Goal: Information Seeking & Learning: Understand process/instructions

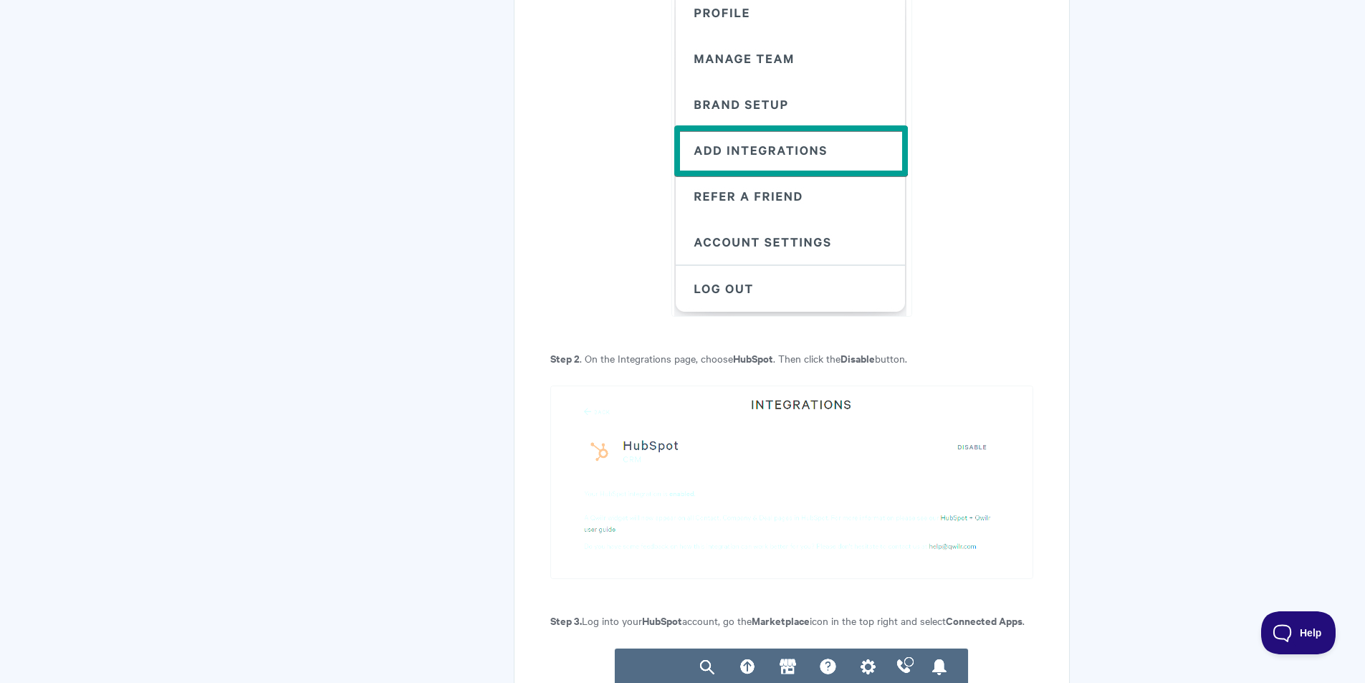
scroll to position [2485, 0]
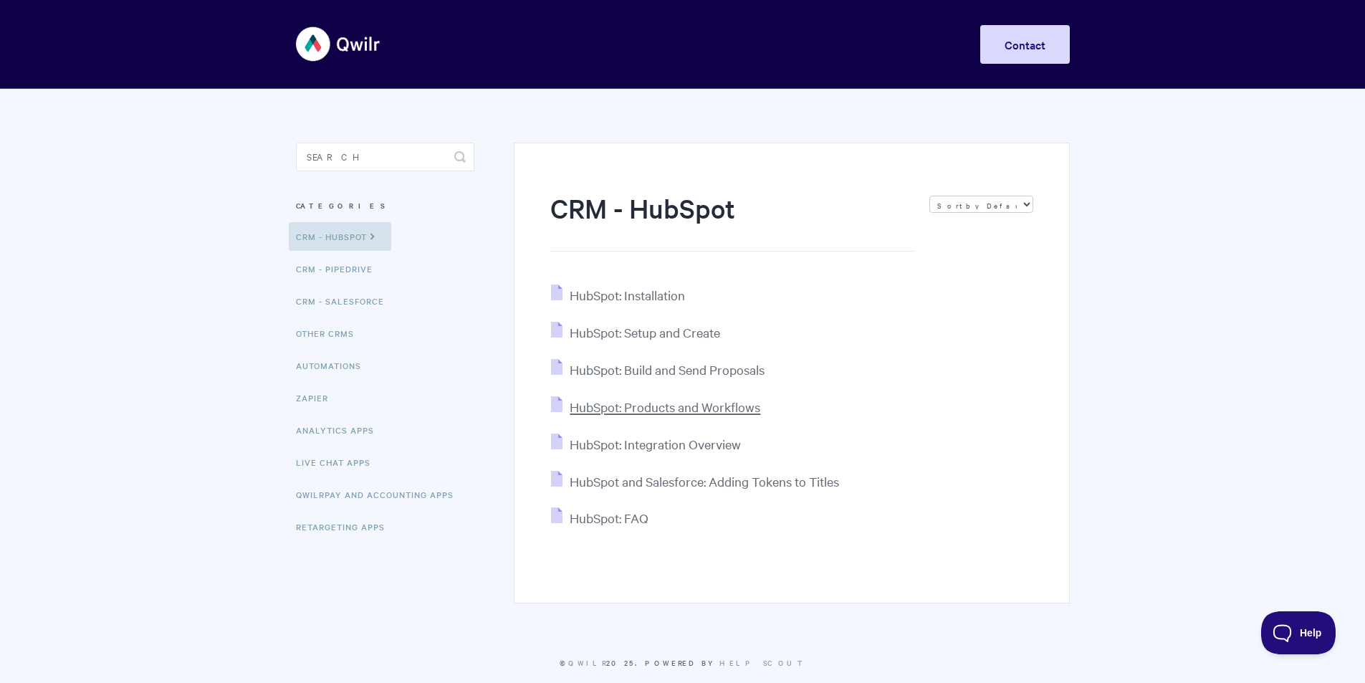
click at [666, 406] on span "HubSpot: Products and Workflows" at bounding box center [665, 406] width 191 height 16
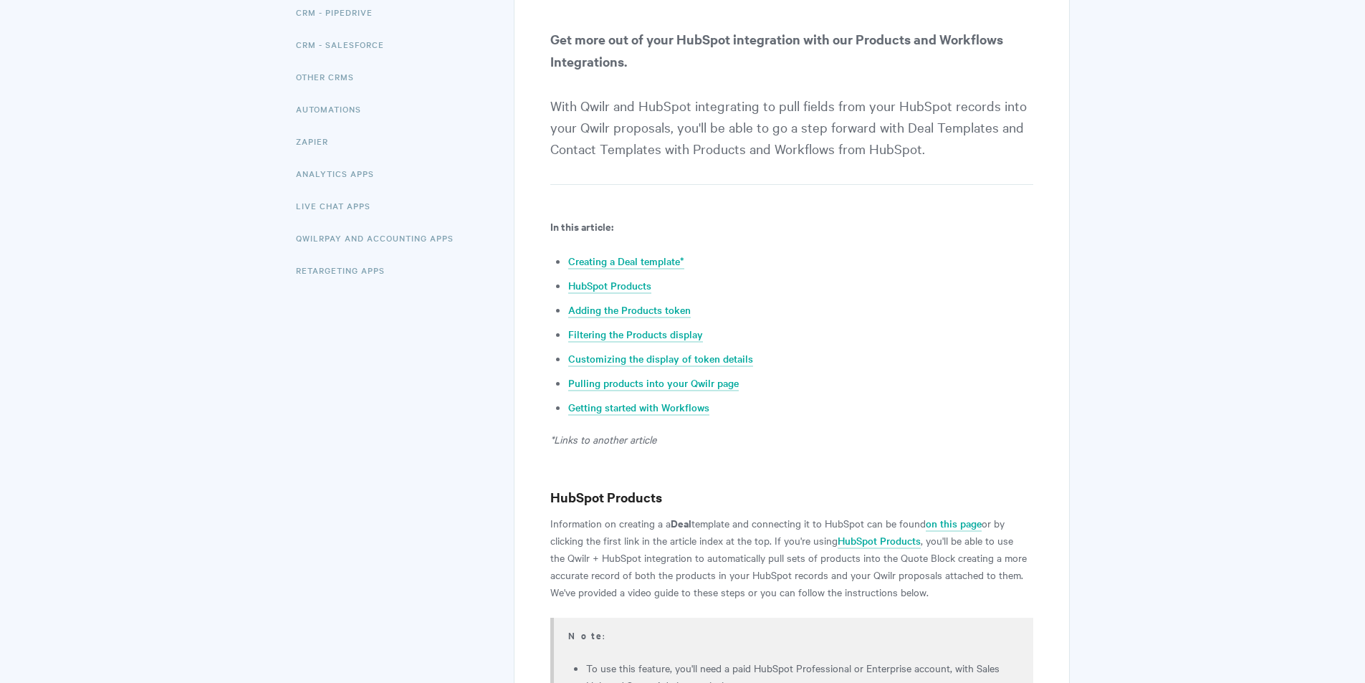
scroll to position [287, 0]
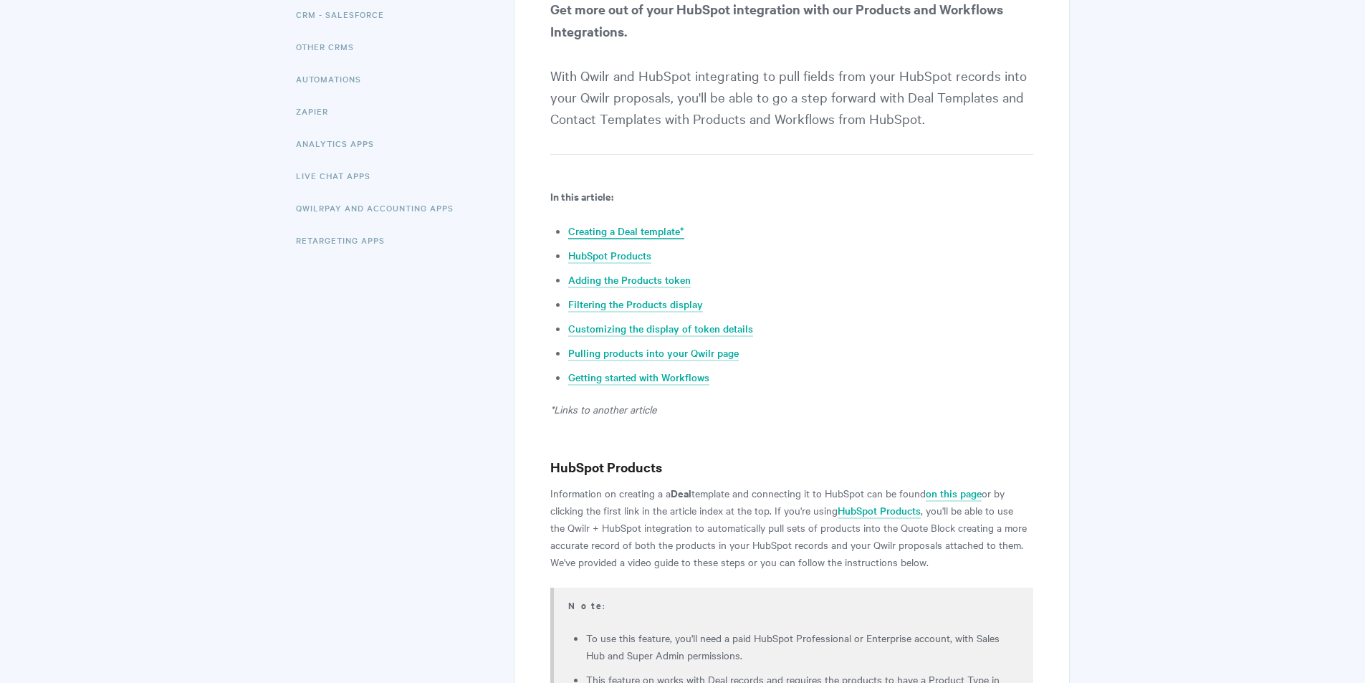
click at [628, 227] on link "Creating a Deal template*" at bounding box center [626, 232] width 116 height 16
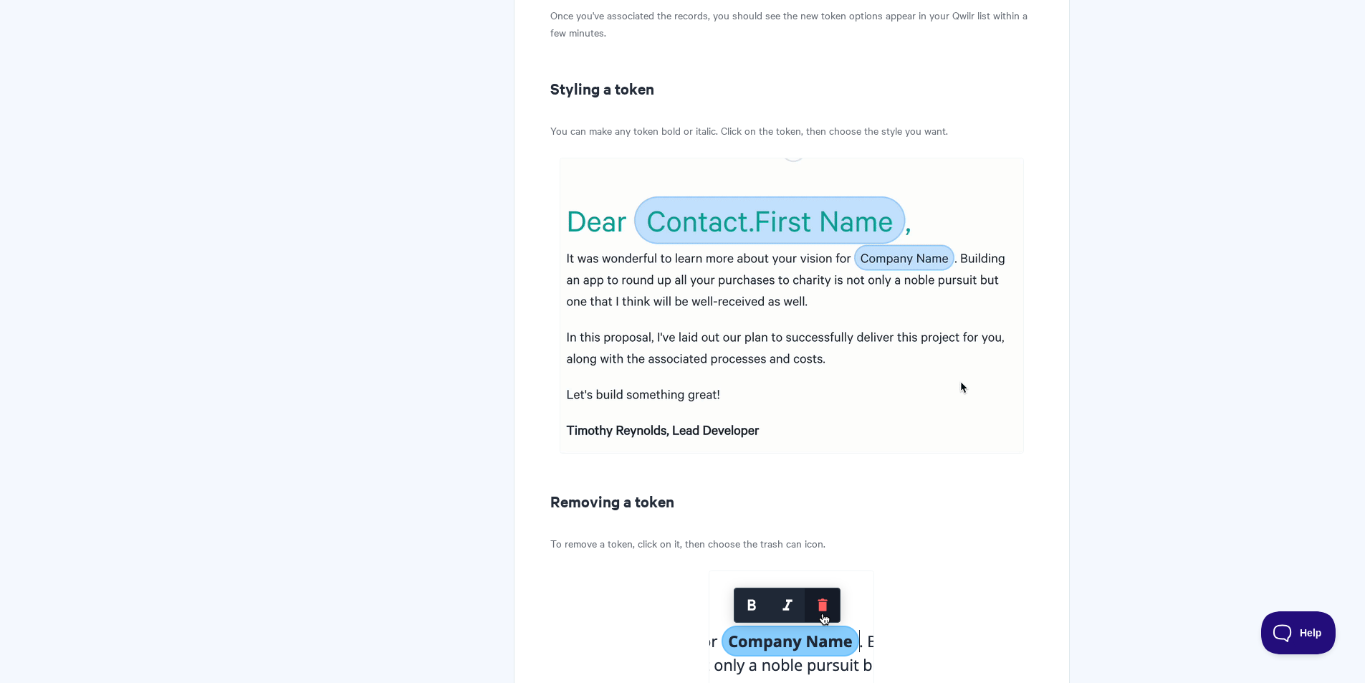
scroll to position [6388, 0]
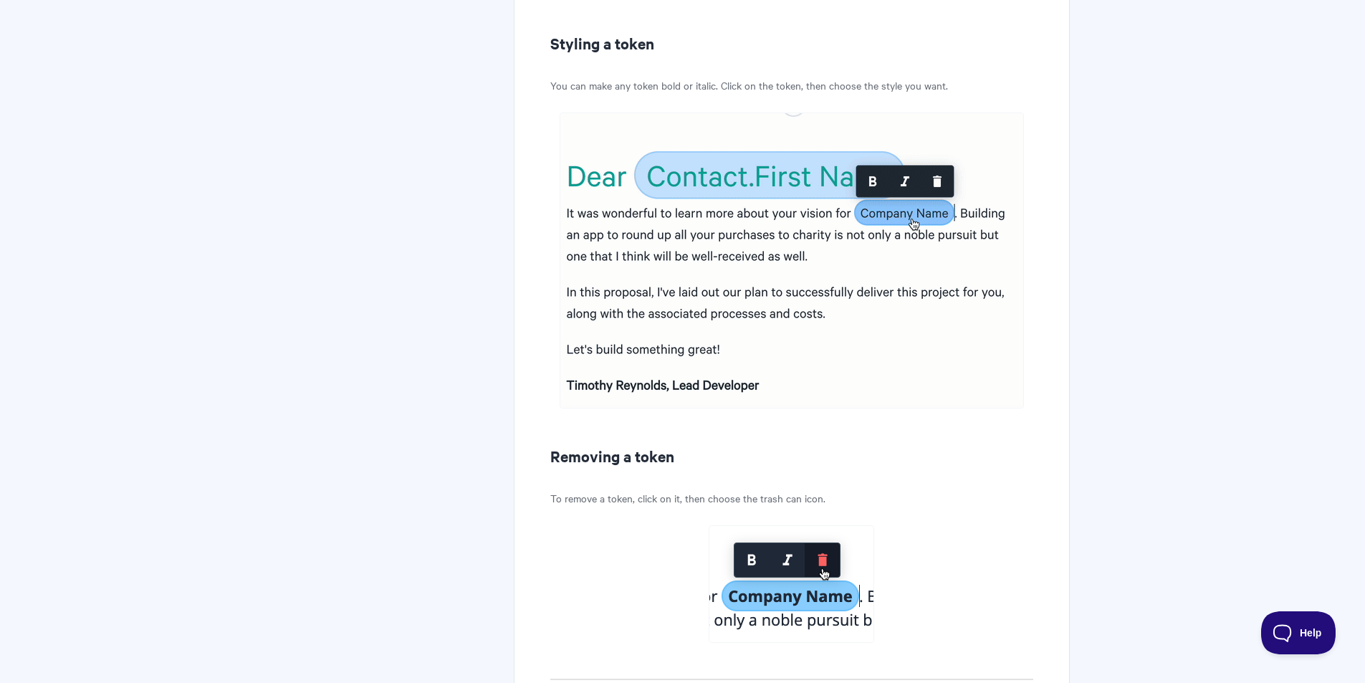
click at [641, 325] on img at bounding box center [792, 260] width 464 height 296
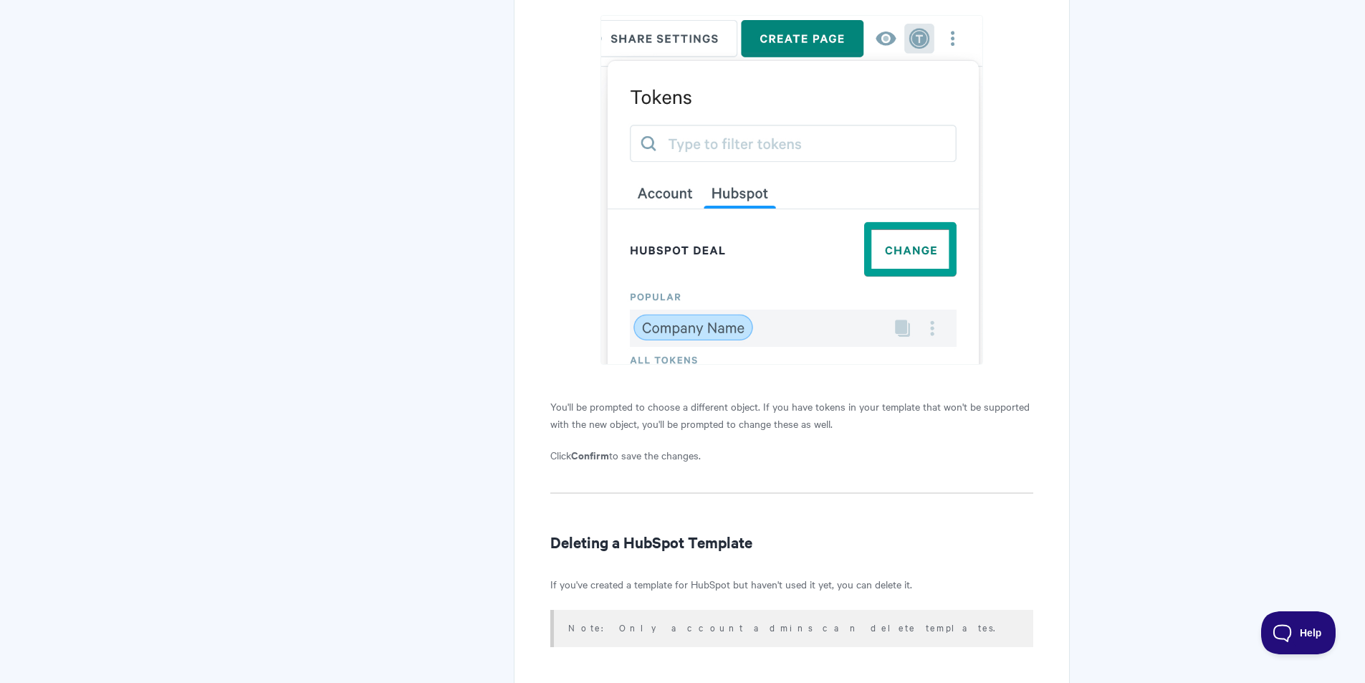
scroll to position [11619, 0]
